Goal: Transaction & Acquisition: Subscribe to service/newsletter

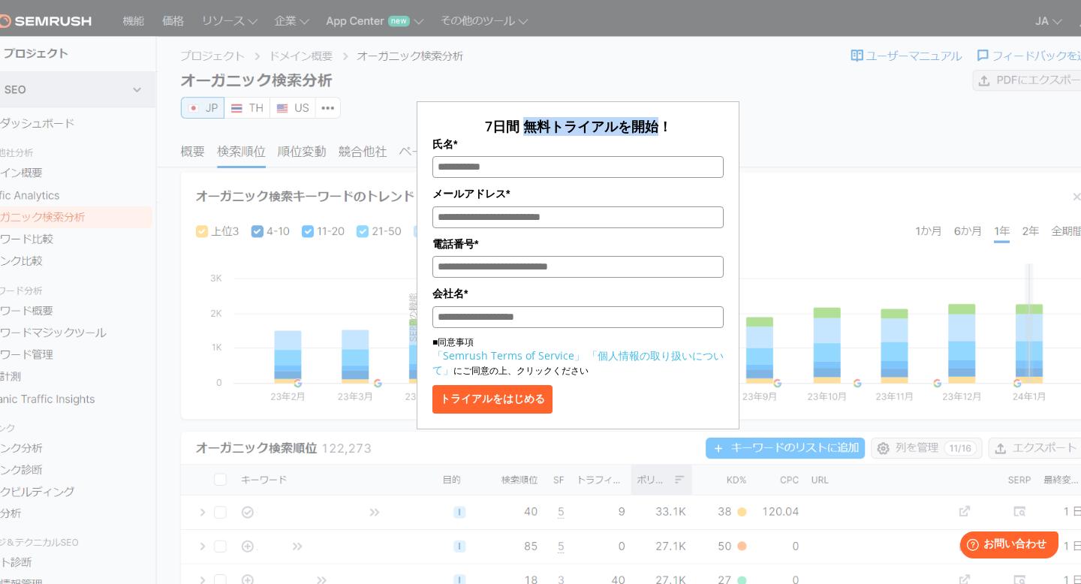
drag, startPoint x: 530, startPoint y: 125, endPoint x: 655, endPoint y: 131, distance: 124.8
click at [655, 131] on span "7日間 無料トライアルを開始！" at bounding box center [578, 126] width 187 height 18
click at [1051, 25] on section "7日間 無料トライアルを開始！ 氏名* メールアドレス* 電話番号* 会社名* ■同意事項 「Semrush Terms of Service」 「個人情報の…" at bounding box center [540, 378] width 1081 height 756
click at [1049, 22] on section "7日間 無料トライアルを開始！ 氏名* メールアドレス* 電話番号* 会社名* ■同意事項 「Semrush Terms of Service」 「個人情報の…" at bounding box center [540, 378] width 1081 height 756
click at [701, 140] on label "氏名*" at bounding box center [578, 144] width 291 height 17
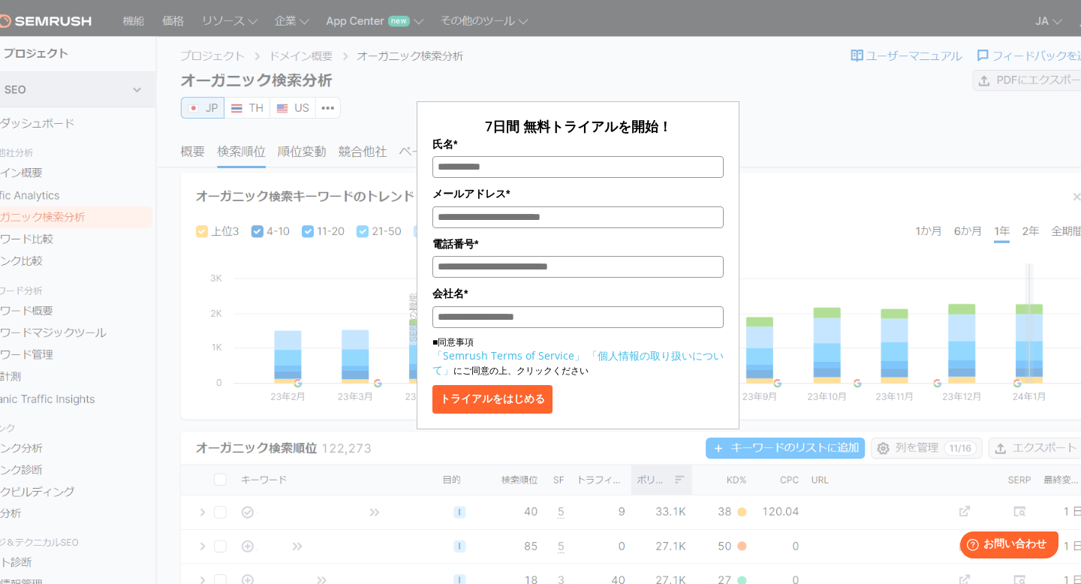
click at [701, 156] on input "氏名*" at bounding box center [578, 167] width 291 height 22
click at [726, 106] on form "7日間 無料トライアルを開始！ 氏名* メールアドレス* 電話番号* 会社名* ■同意事項 「Semrush Terms of Service」 「個人情報の…" at bounding box center [578, 265] width 323 height 328
click at [427, 110] on form "7日間 無料トライアルを開始！ 氏名* メールアドレス* 電話番号* 会社名* ■同意事項 「Semrush Terms of Service」 「個人情報の…" at bounding box center [578, 265] width 323 height 328
